Goal: Navigation & Orientation: Find specific page/section

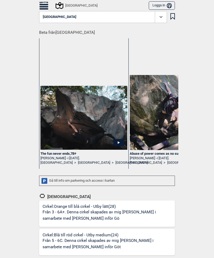
click at [59, 149] on img at bounding box center [83, 118] width 87 height 64
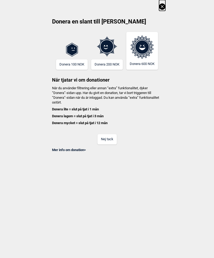
click at [104, 138] on button "Nej tack" at bounding box center [106, 139] width 19 height 10
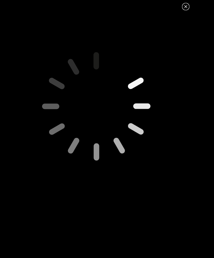
click at [158, 173] on icon at bounding box center [97, 106] width 262 height 262
click at [186, 9] on icon at bounding box center [185, 6] width 6 height 6
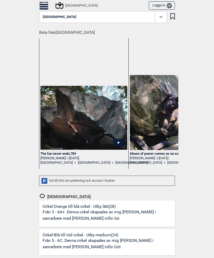
click at [60, 154] on div "The fun never ends , 7B+" at bounding box center [83, 154] width 87 height 4
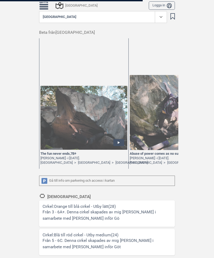
click at [69, 157] on div at bounding box center [107, 129] width 214 height 258
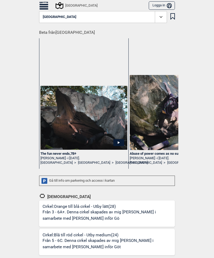
click at [60, 153] on div "The fun never ends , 7B+" at bounding box center [83, 154] width 87 height 4
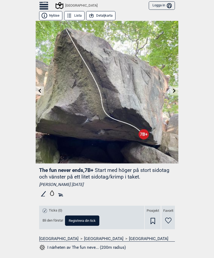
click at [112, 16] on button "Detaljkarta" at bounding box center [100, 15] width 29 height 9
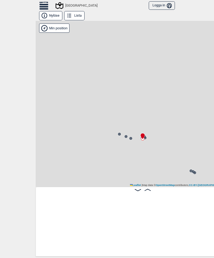
scroll to position [0, 232]
